Goal: Information Seeking & Learning: Learn about a topic

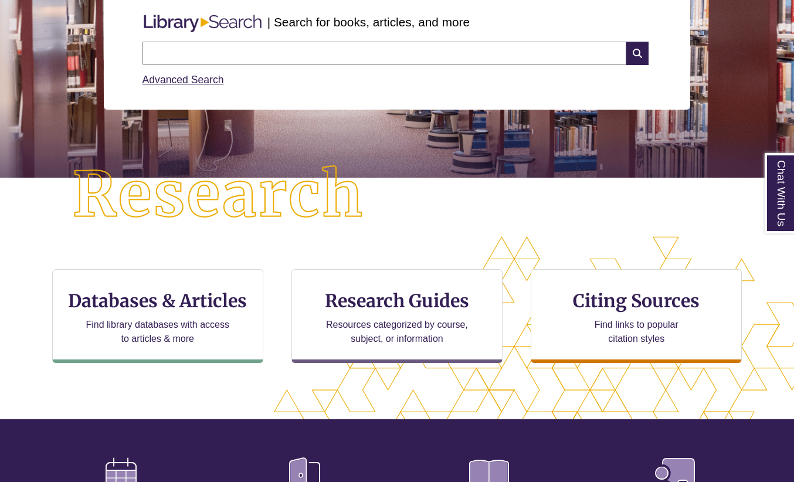
scroll to position [163, 0]
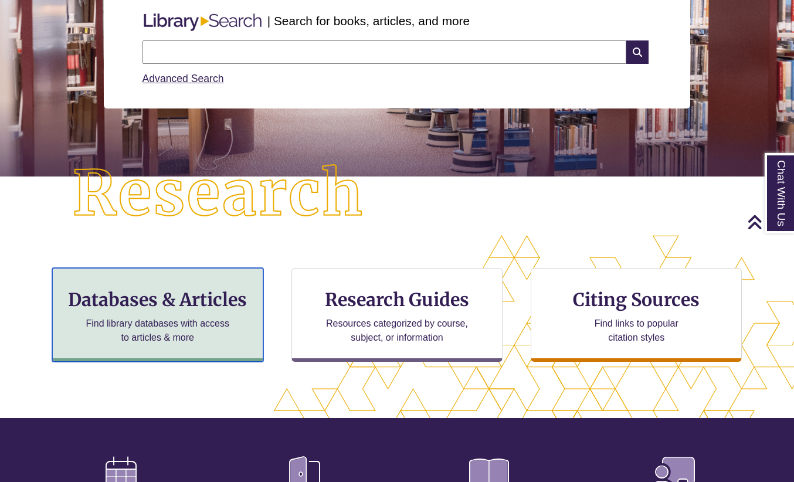
click at [210, 277] on div "Databases & Articles Find library databases with access to articles & more" at bounding box center [157, 315] width 211 height 94
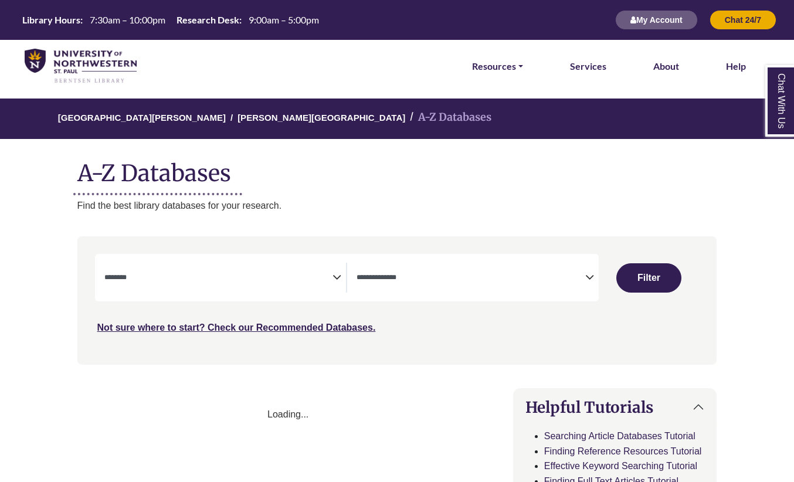
select select "Database Subject Filter"
select select "Database Types Filter"
select select "Database Subject Filter"
select select "Database Types Filter"
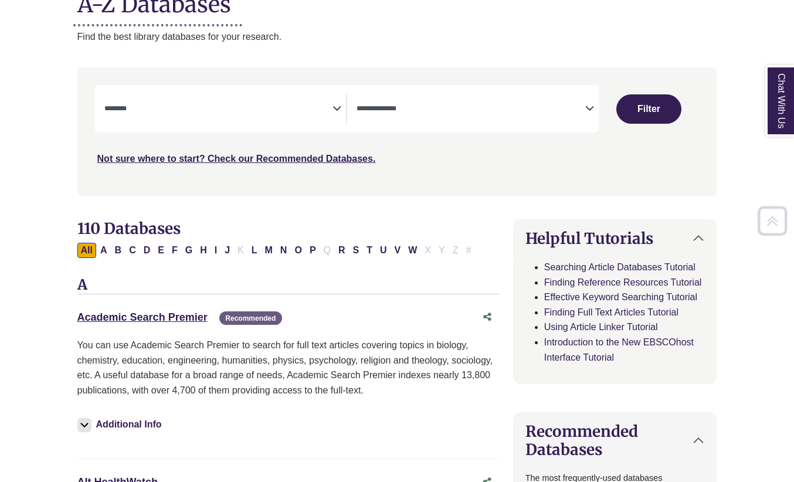
scroll to position [177, 0]
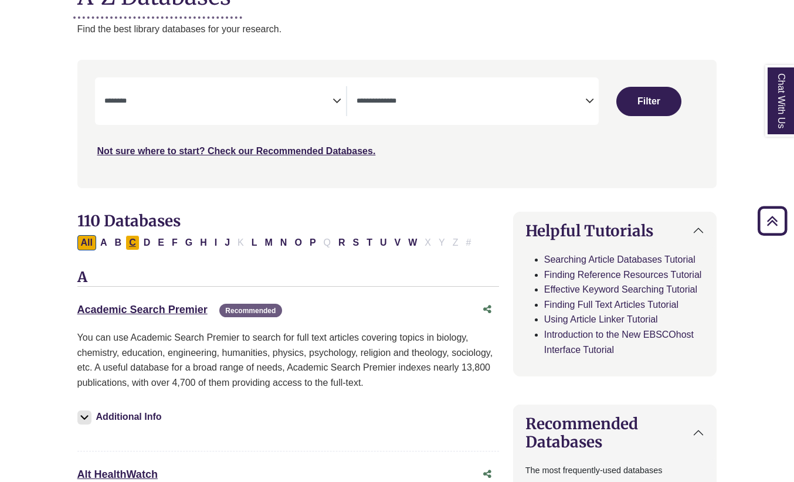
click at [135, 243] on button "C" at bounding box center [133, 242] width 14 height 15
select select "Database Subject Filter"
select select "Database Types Filter"
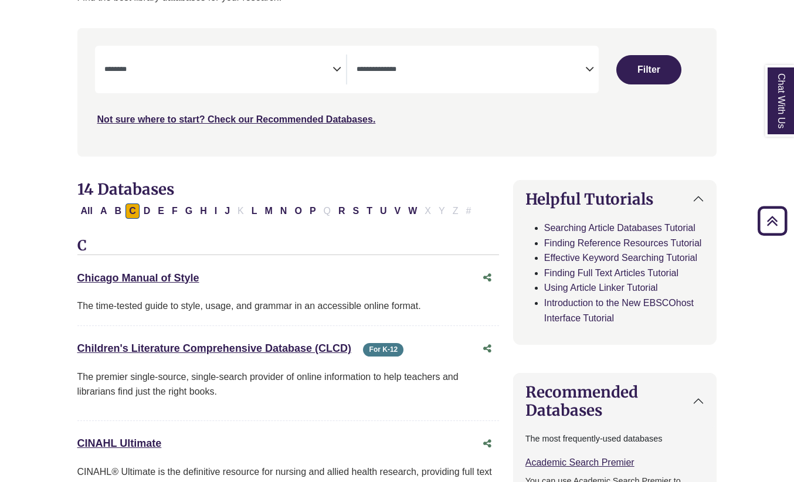
scroll to position [211, 0]
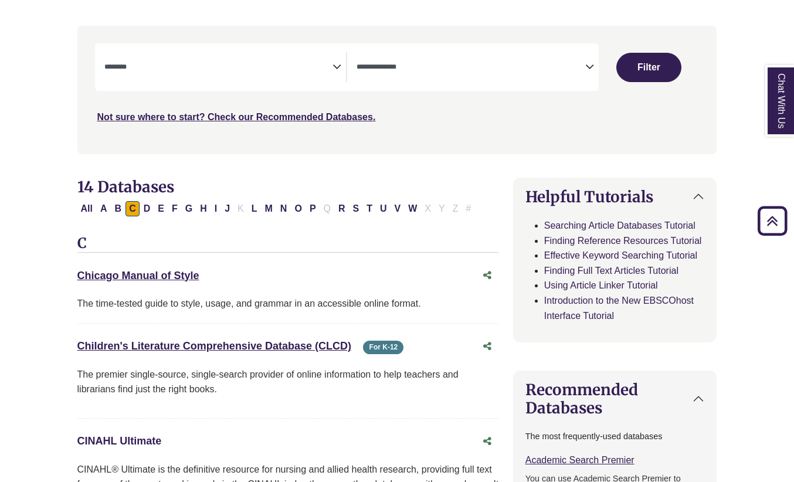
click at [138, 441] on link "CINAHL Ultimate This link opens in a new window" at bounding box center [119, 441] width 84 height 12
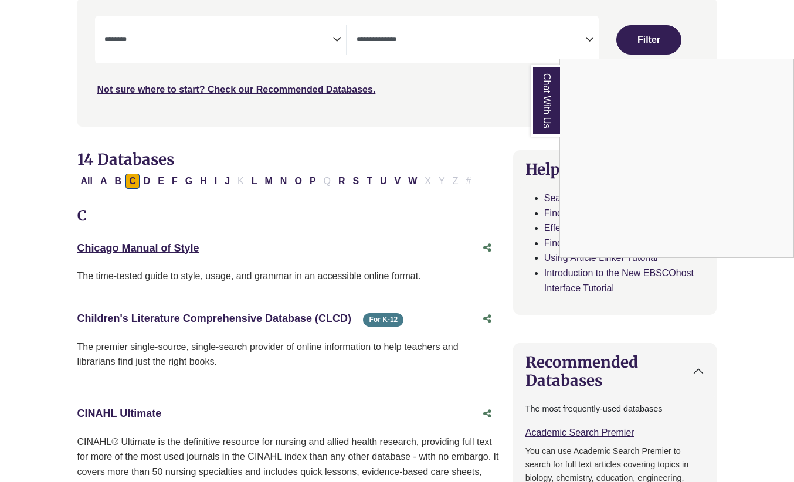
scroll to position [239, 0]
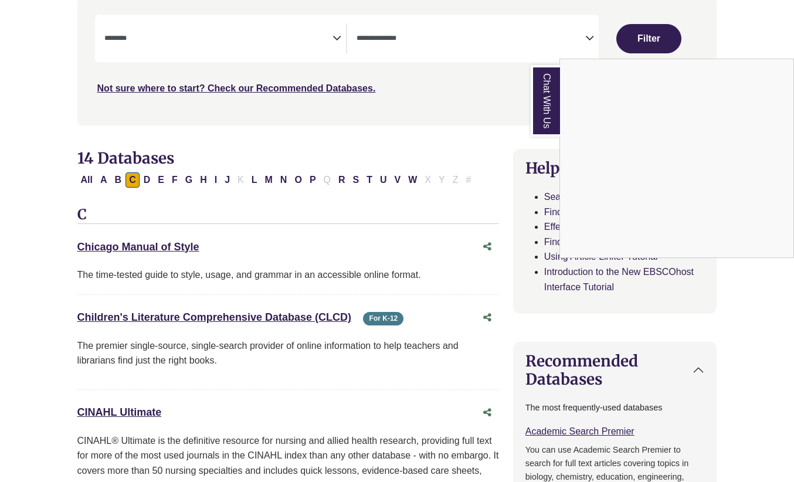
click at [312, 178] on div "Chat With Us" at bounding box center [397, 241] width 794 height 482
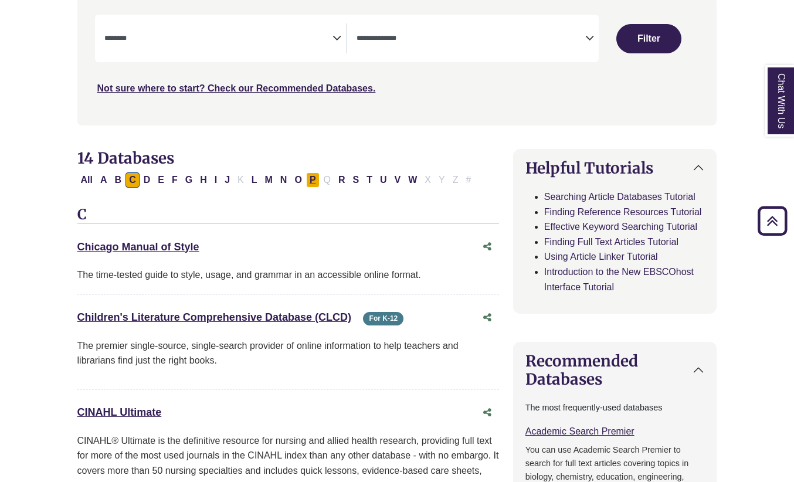
click at [312, 179] on button "P" at bounding box center [312, 179] width 13 height 15
select select "Database Subject Filter"
select select "Database Types Filter"
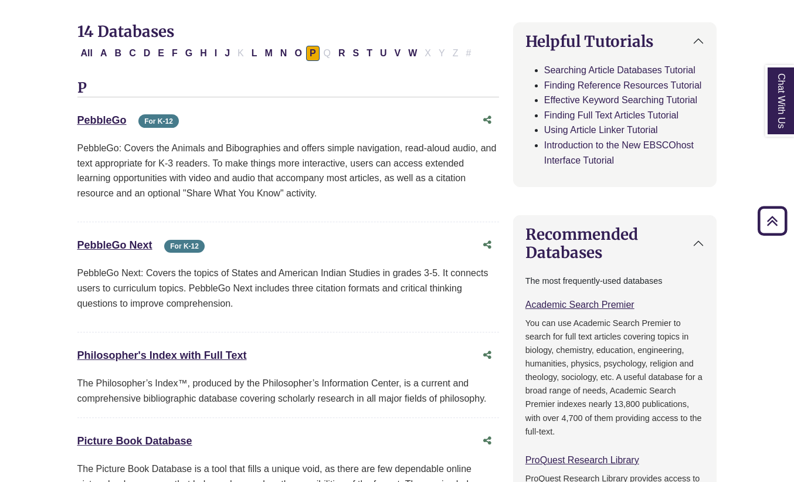
scroll to position [350, 0]
